Goal: Unclear: Browse casually

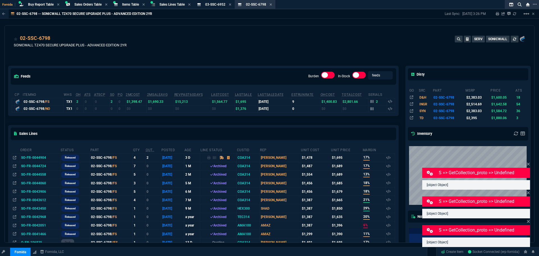
select select "9: OCAM"
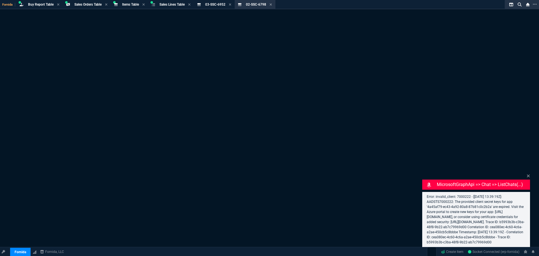
select select "9: OCAM"
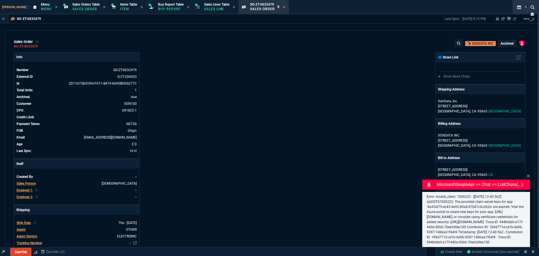
select select "9: OCAM"
